Goal: Information Seeking & Learning: Learn about a topic

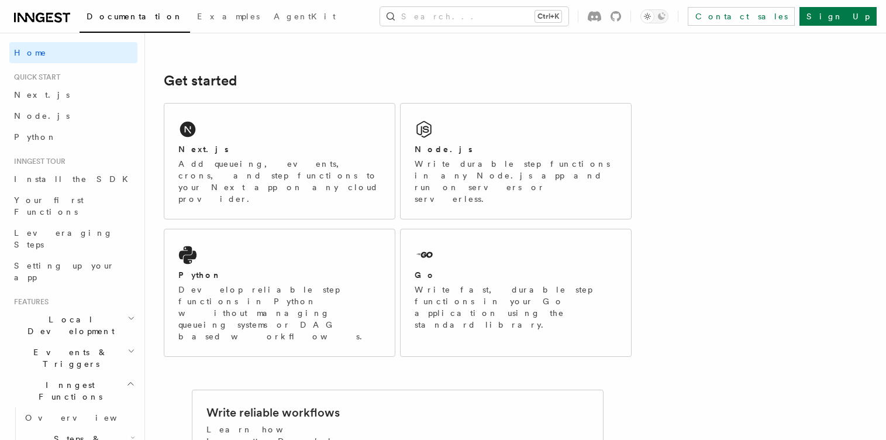
click at [328, 139] on div "Next.js Add queueing, events, crons, and step functions to your Next app on any…" at bounding box center [279, 161] width 230 height 115
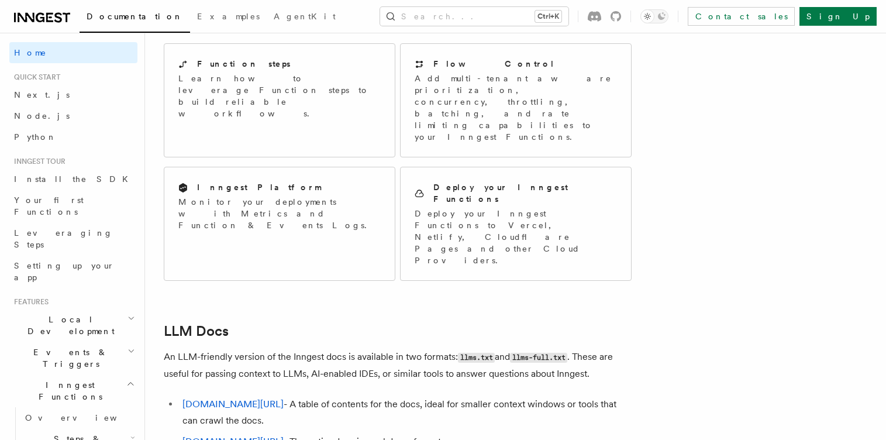
scroll to position [1053, 0]
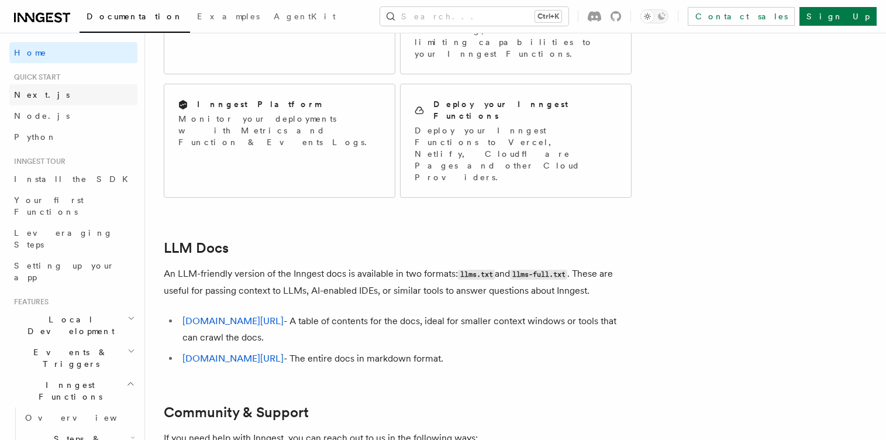
click at [75, 97] on link "Next.js" at bounding box center [73, 94] width 128 height 21
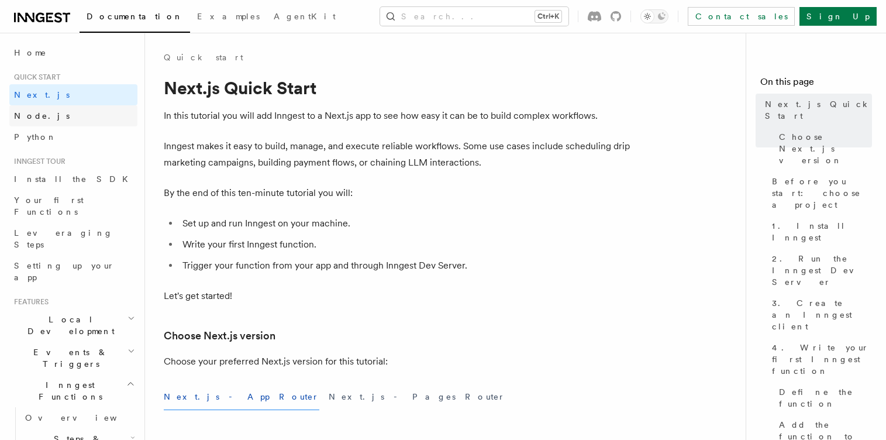
click at [77, 111] on link "Node.js" at bounding box center [73, 115] width 128 height 21
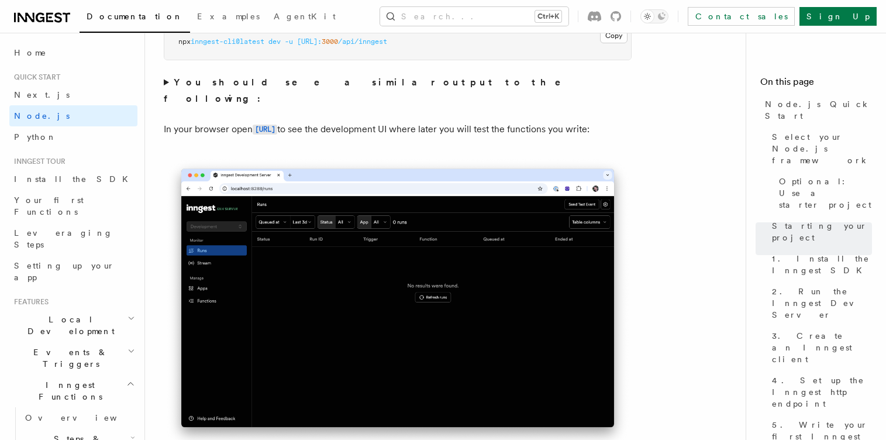
scroll to position [1053, 0]
